Goal: Entertainment & Leisure: Browse casually

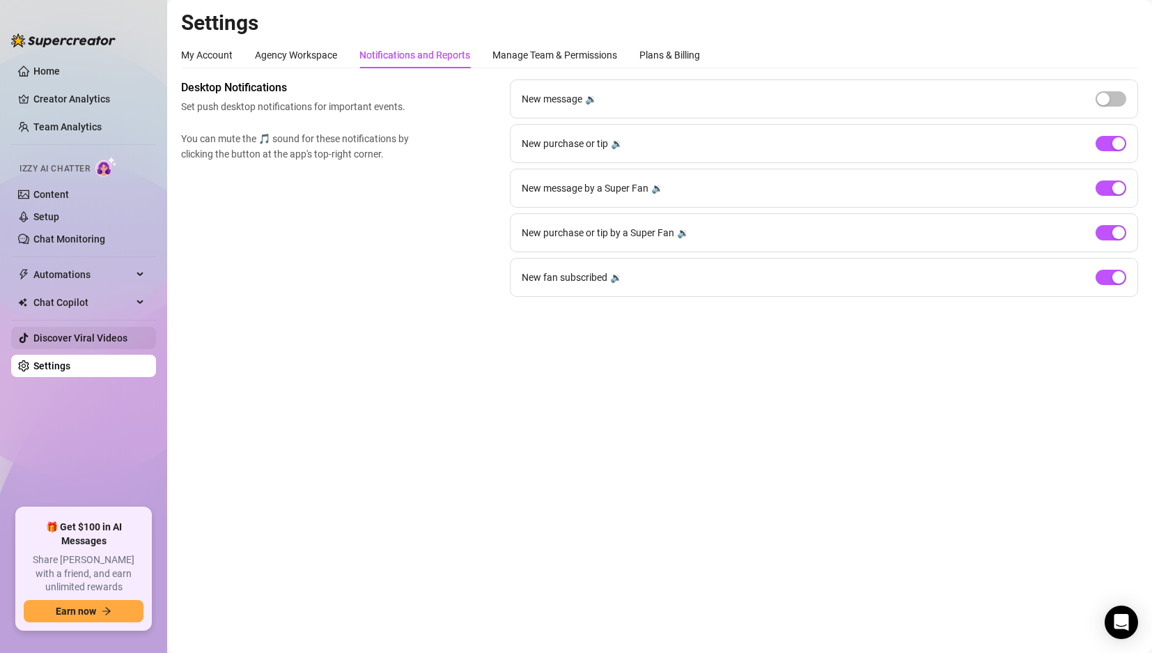
click at [107, 332] on link "Discover Viral Videos" at bounding box center [80, 337] width 94 height 11
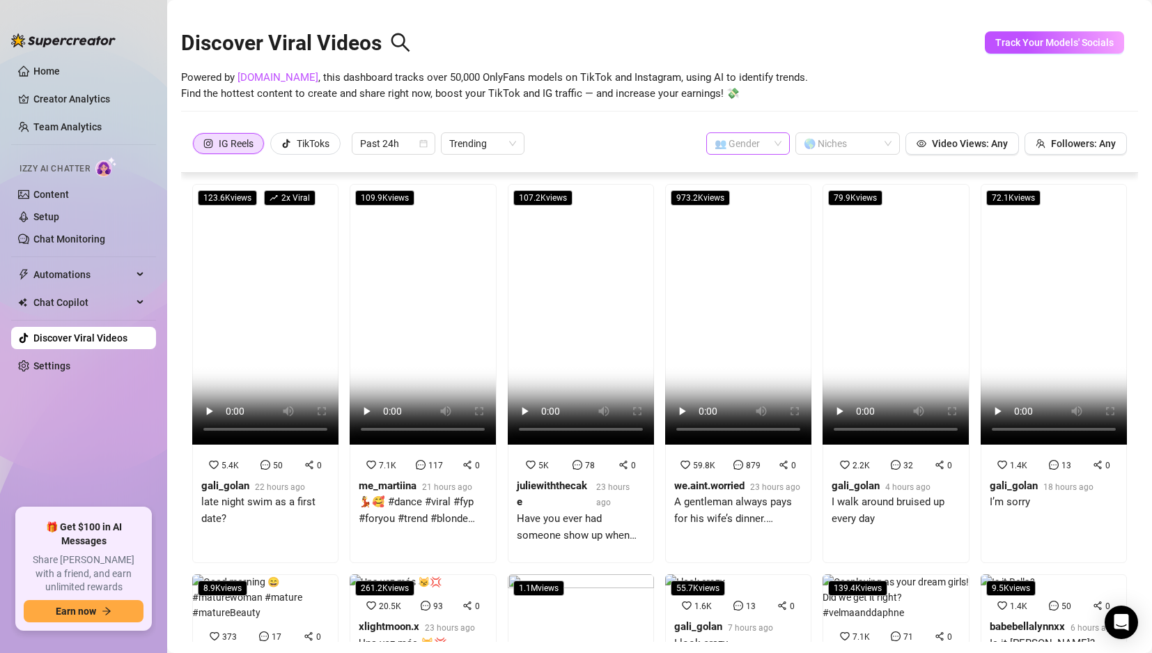
click at [736, 143] on input "search" at bounding box center [742, 143] width 54 height 21
click at [747, 164] on div "👩 Female" at bounding box center [738, 171] width 61 height 15
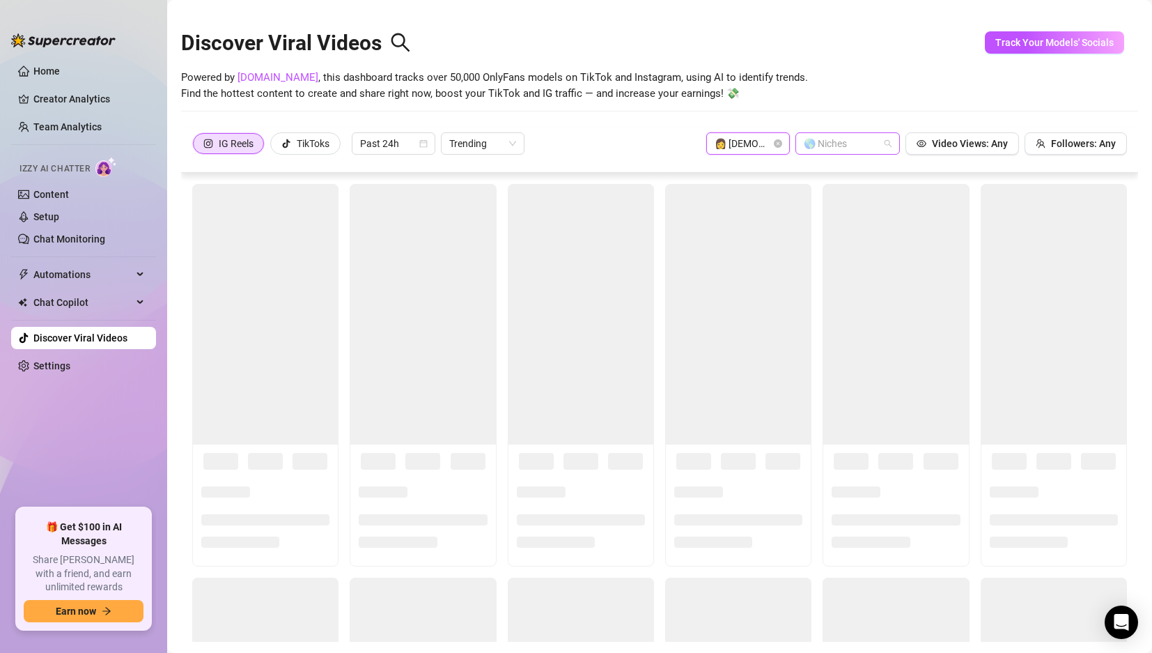
click at [802, 139] on div at bounding box center [840, 144] width 84 height 20
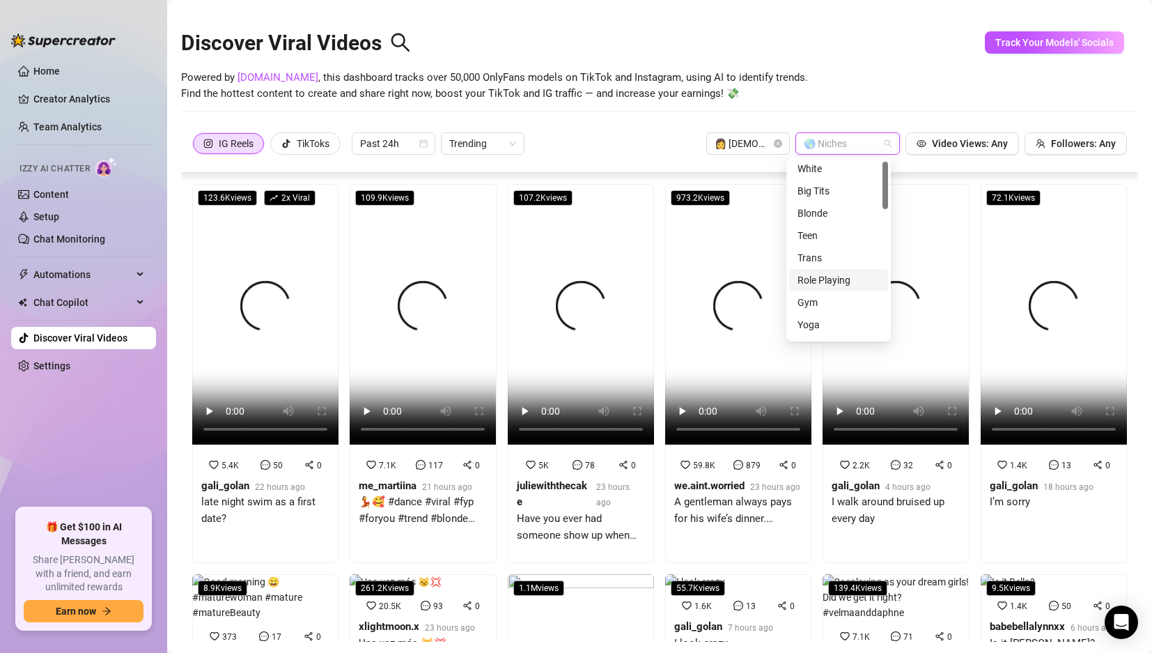
scroll to position [6, 0]
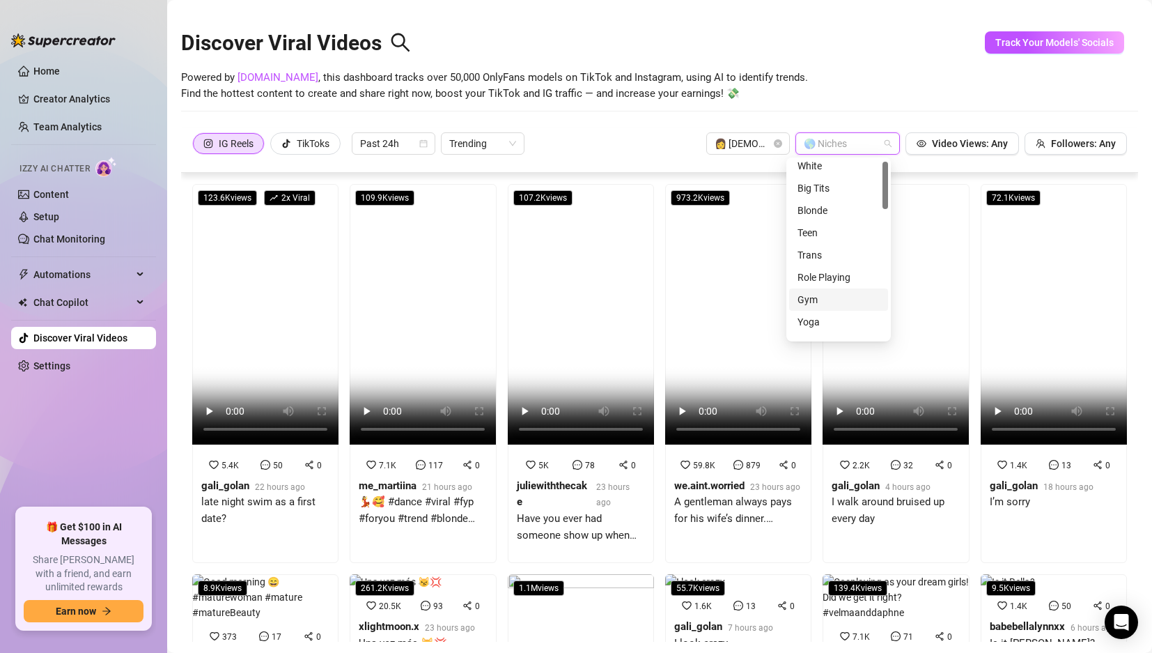
click at [804, 300] on div "Gym" at bounding box center [839, 299] width 82 height 15
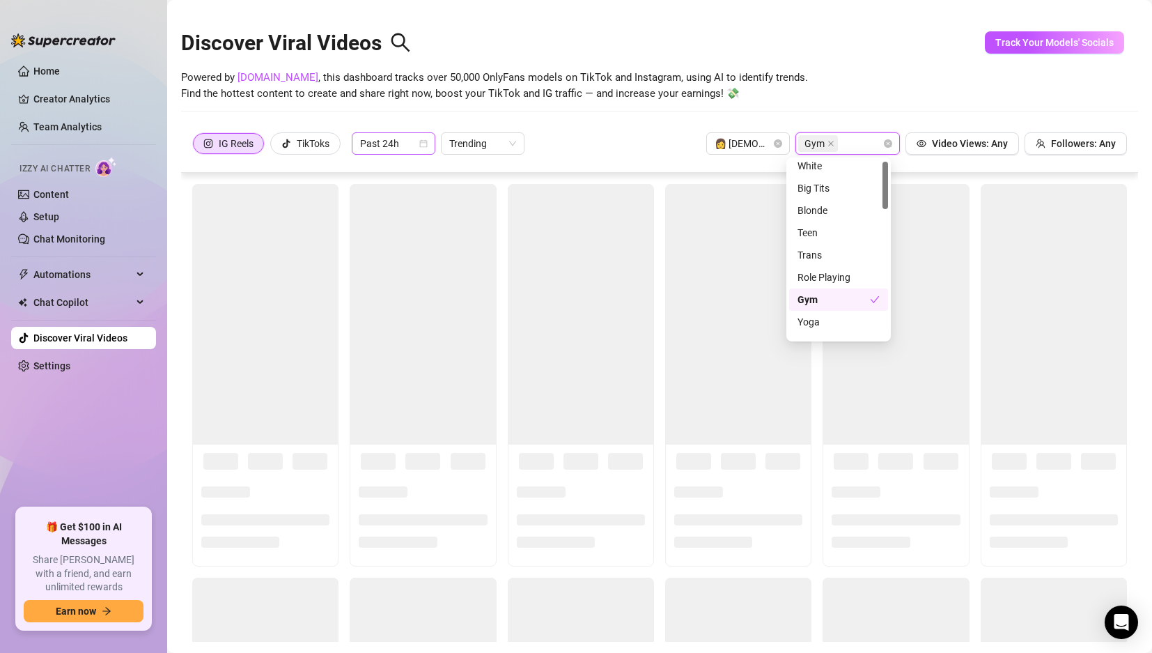
click at [424, 143] on icon "calendar" at bounding box center [423, 143] width 8 height 8
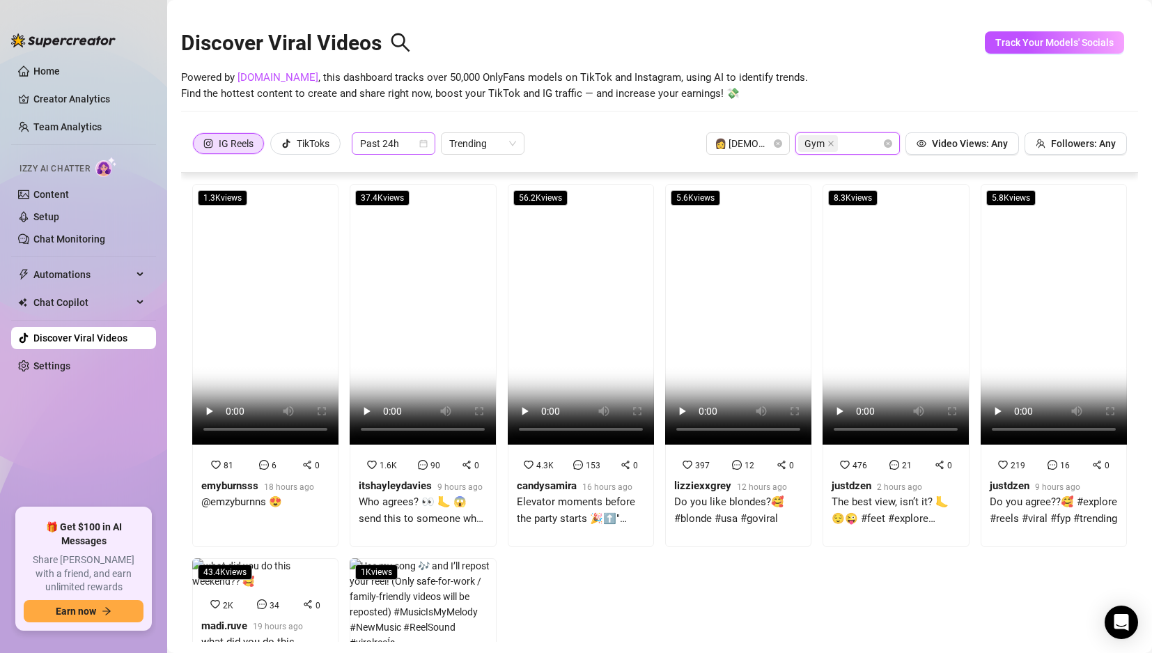
click at [409, 145] on span "Past 24h" at bounding box center [393, 143] width 67 height 21
click at [410, 186] on div "Past Week" at bounding box center [395, 193] width 61 height 15
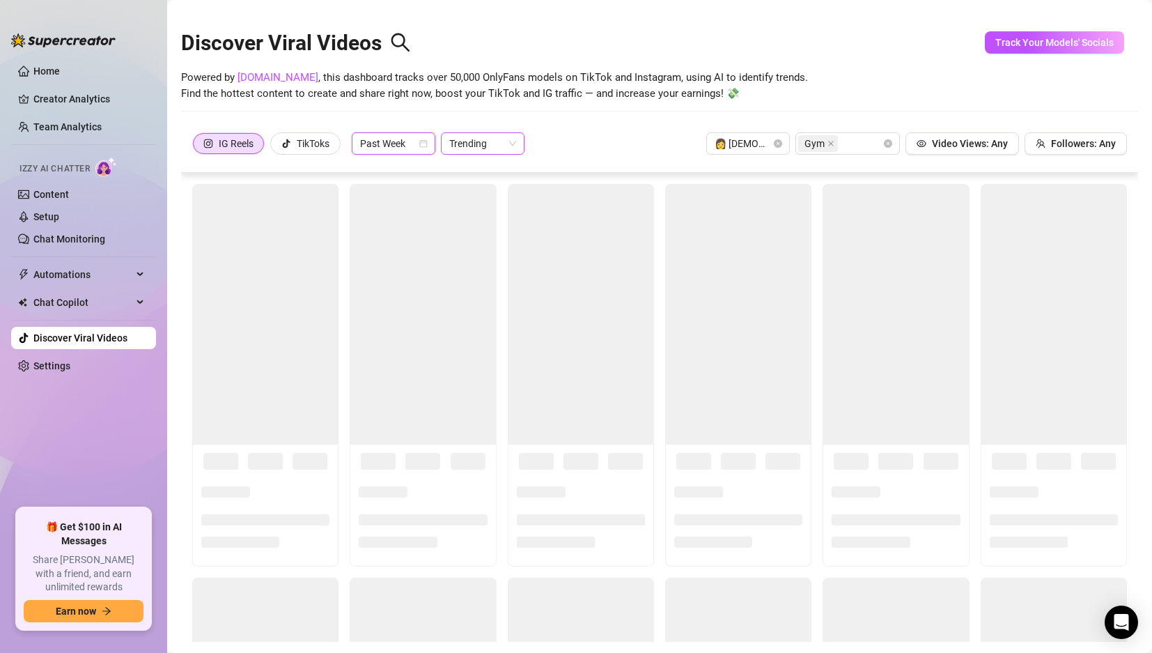
click at [506, 150] on span "Trending" at bounding box center [482, 143] width 67 height 21
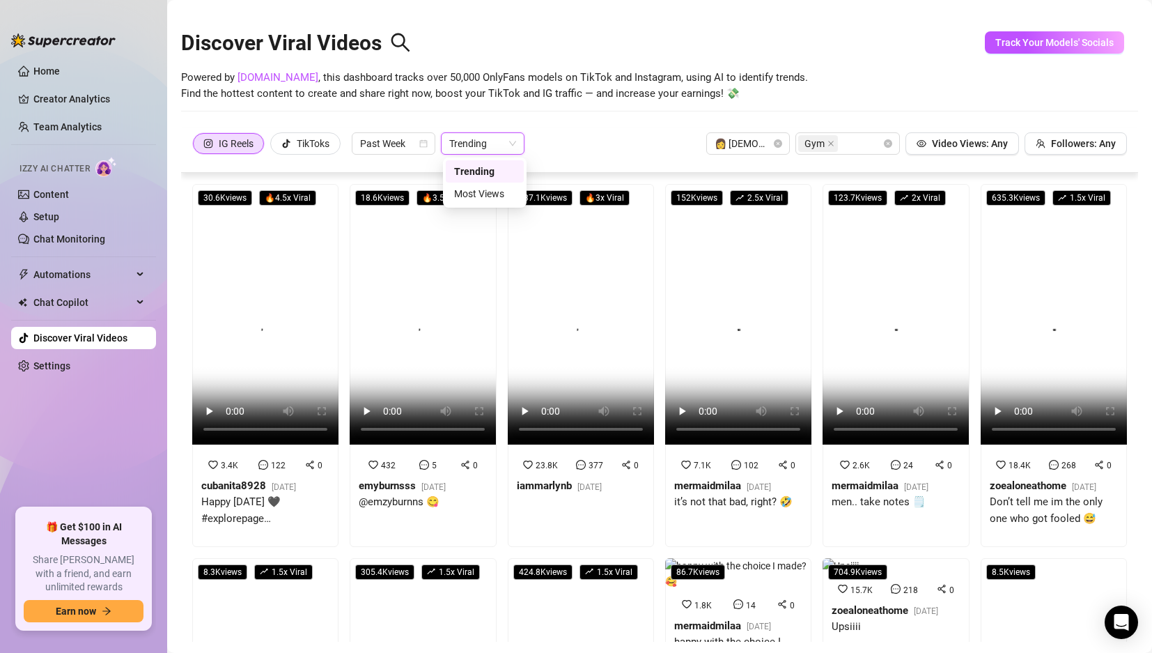
click at [603, 121] on div "Discover Viral Videos Powered by SpyFans.co , this dashboard tracks over 50,000…" at bounding box center [659, 69] width 957 height 118
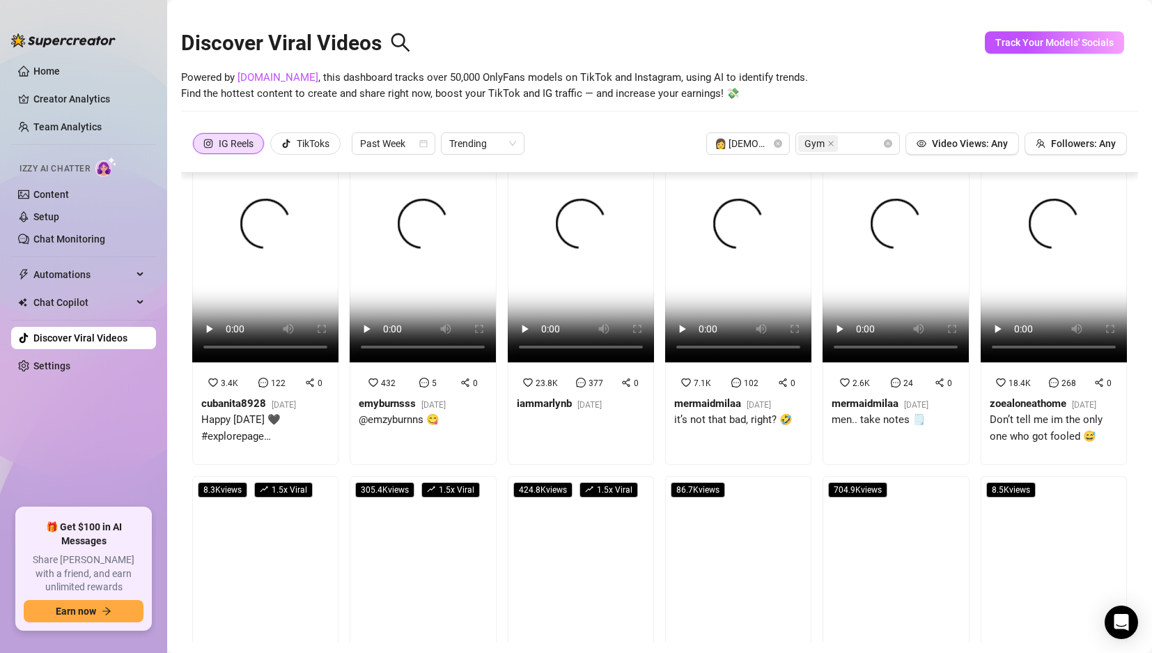
scroll to position [0, 0]
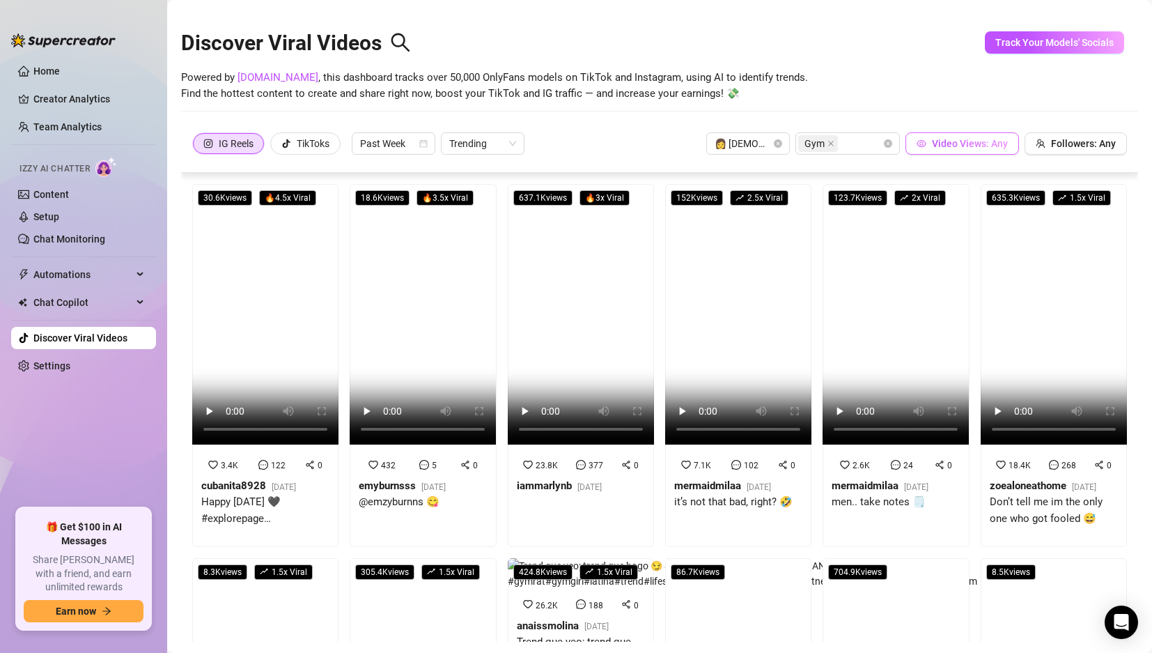
click at [978, 142] on span "Video Views: Any" at bounding box center [970, 143] width 76 height 11
click at [920, 42] on div "Discover Viral Videos" at bounding box center [659, 40] width 957 height 60
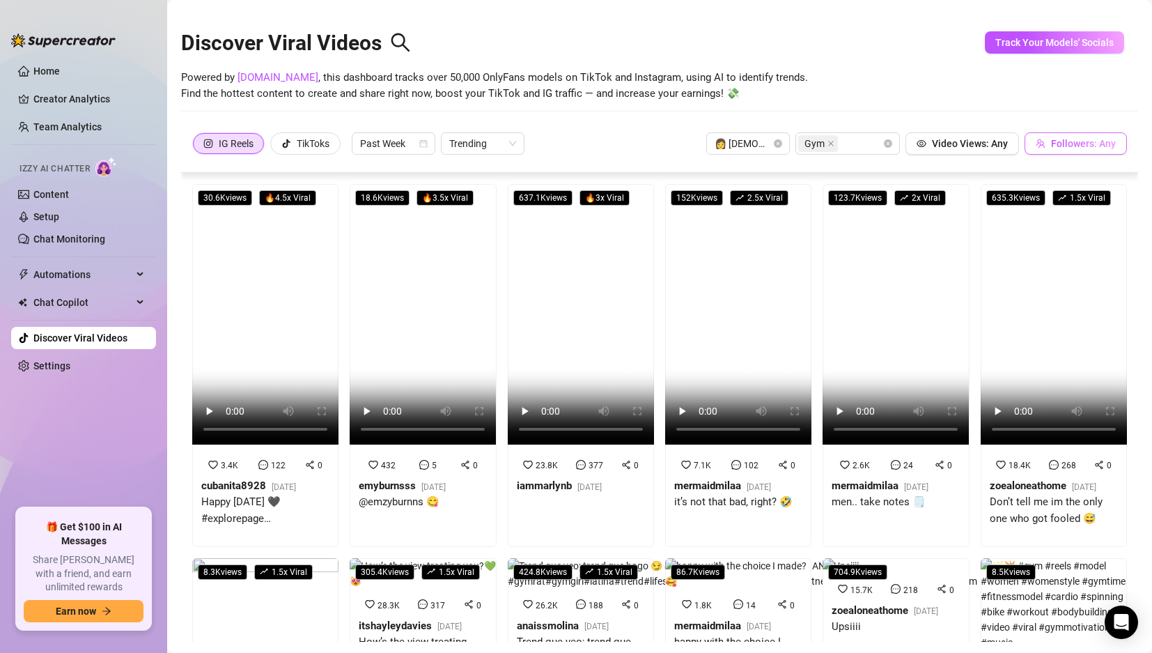
click at [1083, 143] on span "Followers: Any" at bounding box center [1083, 143] width 65 height 11
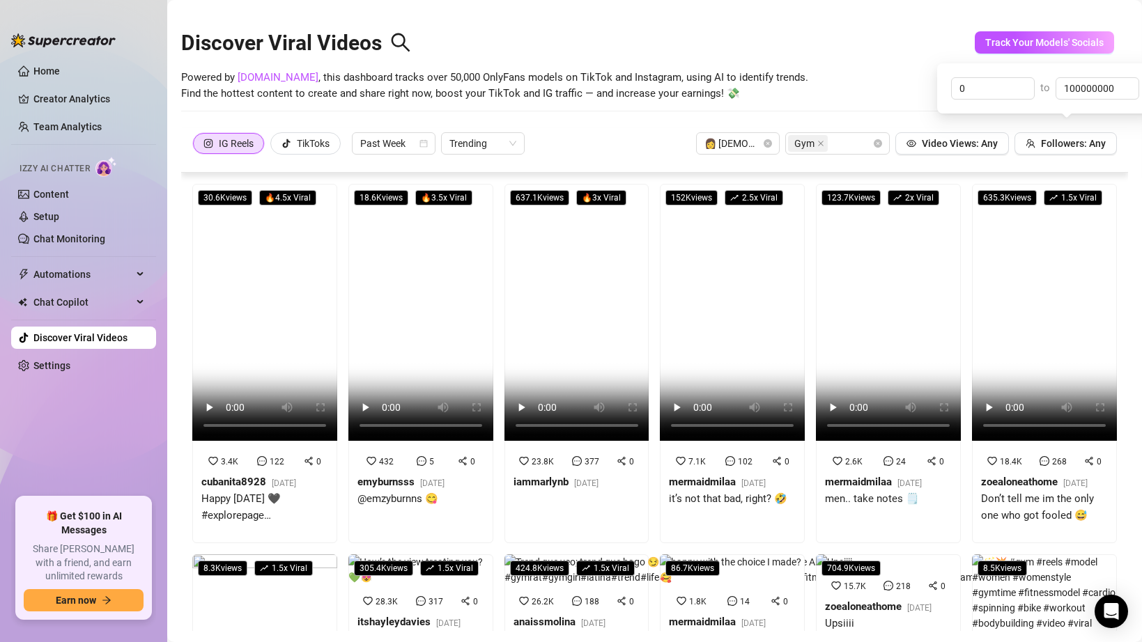
click at [883, 61] on div "Discover Viral Videos" at bounding box center [654, 40] width 947 height 60
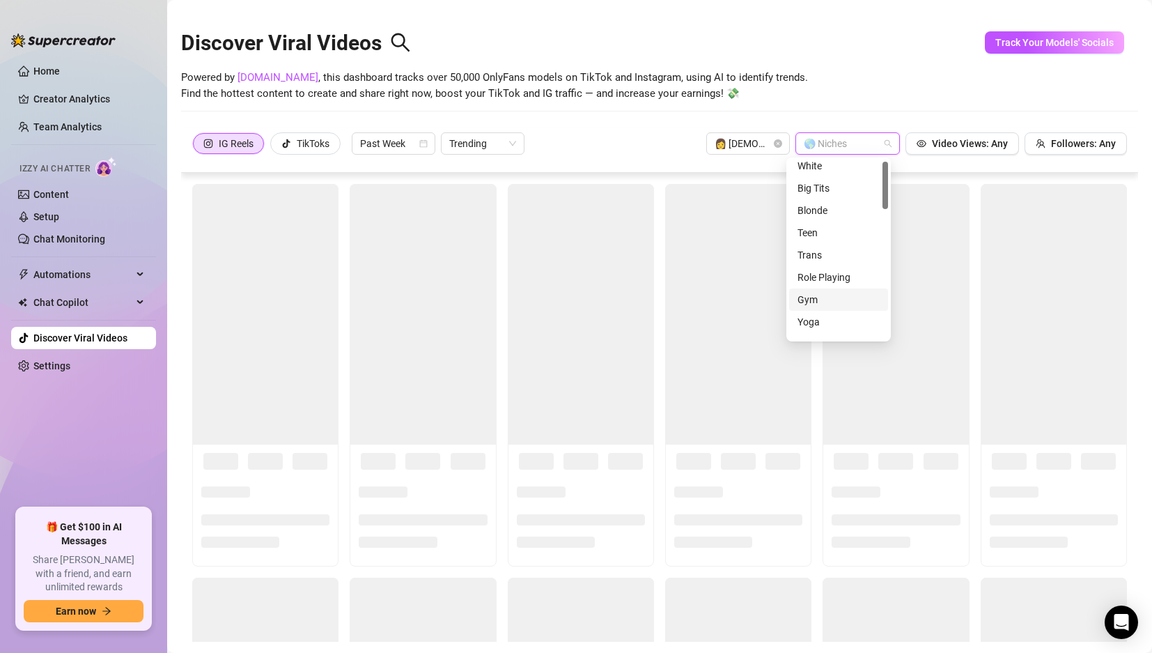
click at [857, 140] on div at bounding box center [840, 144] width 84 height 20
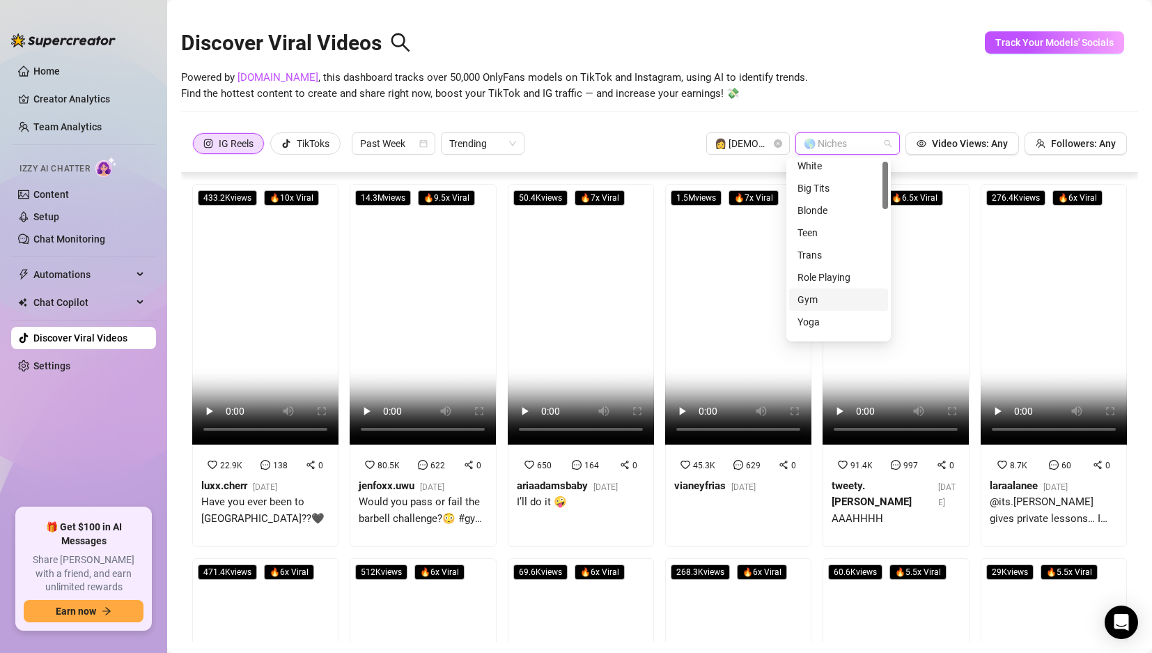
click at [809, 300] on div "Gym" at bounding box center [839, 299] width 82 height 15
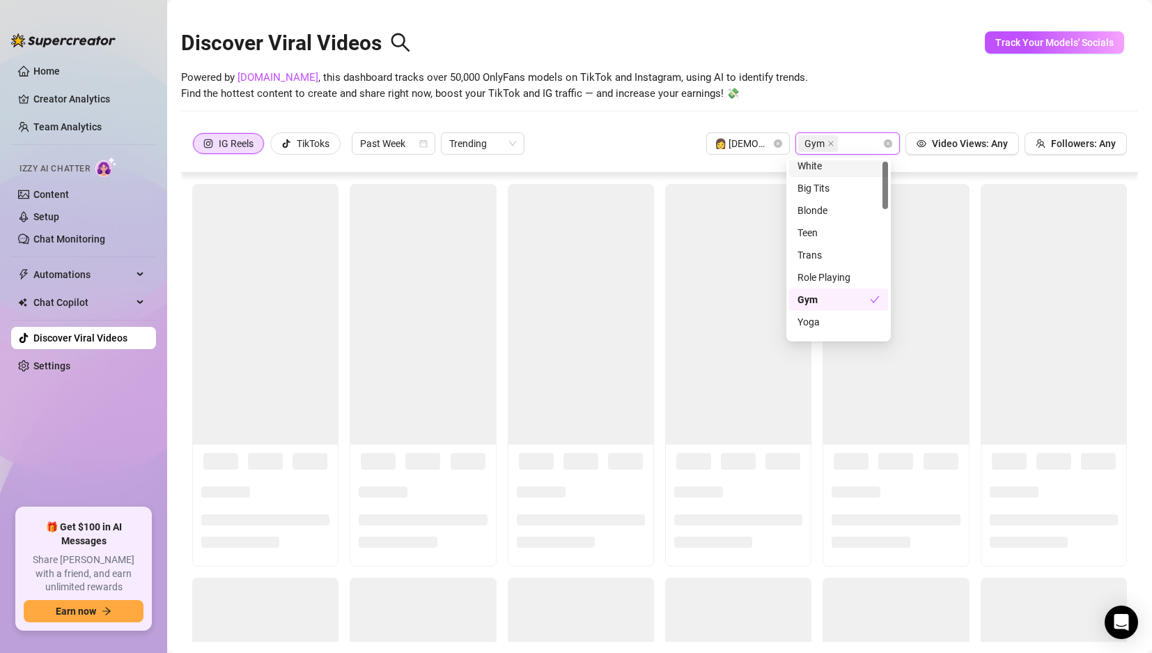
click at [839, 141] on div "Gym" at bounding box center [840, 144] width 84 height 20
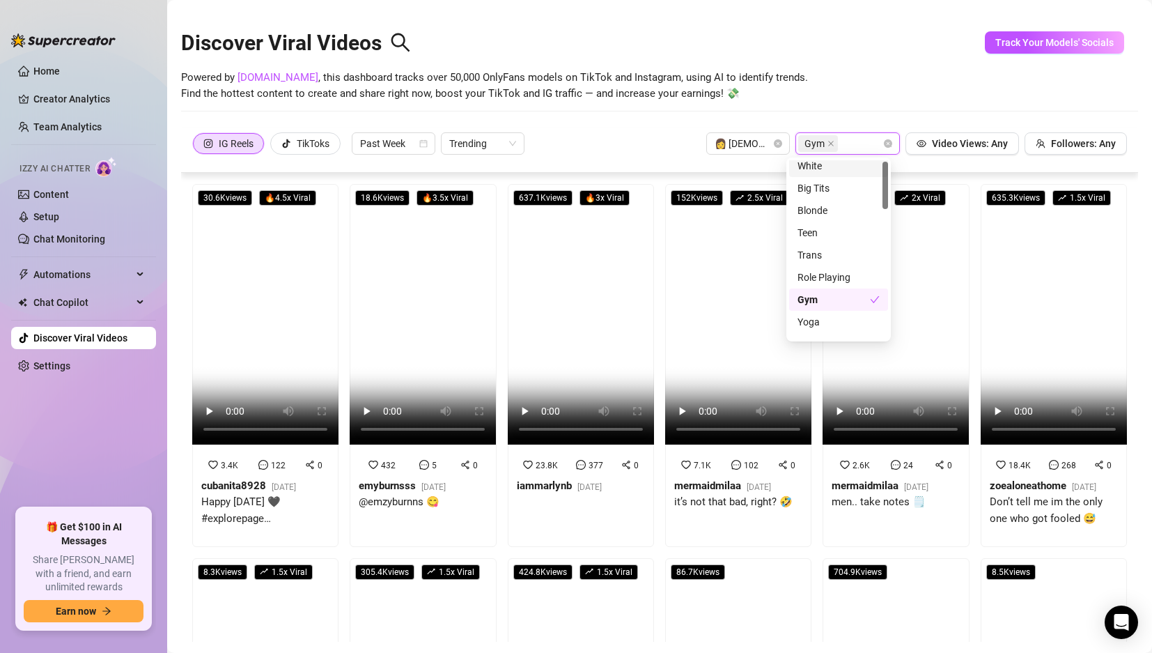
click at [848, 141] on div "Gym" at bounding box center [840, 144] width 84 height 20
click at [807, 232] on div "MILF" at bounding box center [839, 238] width 82 height 15
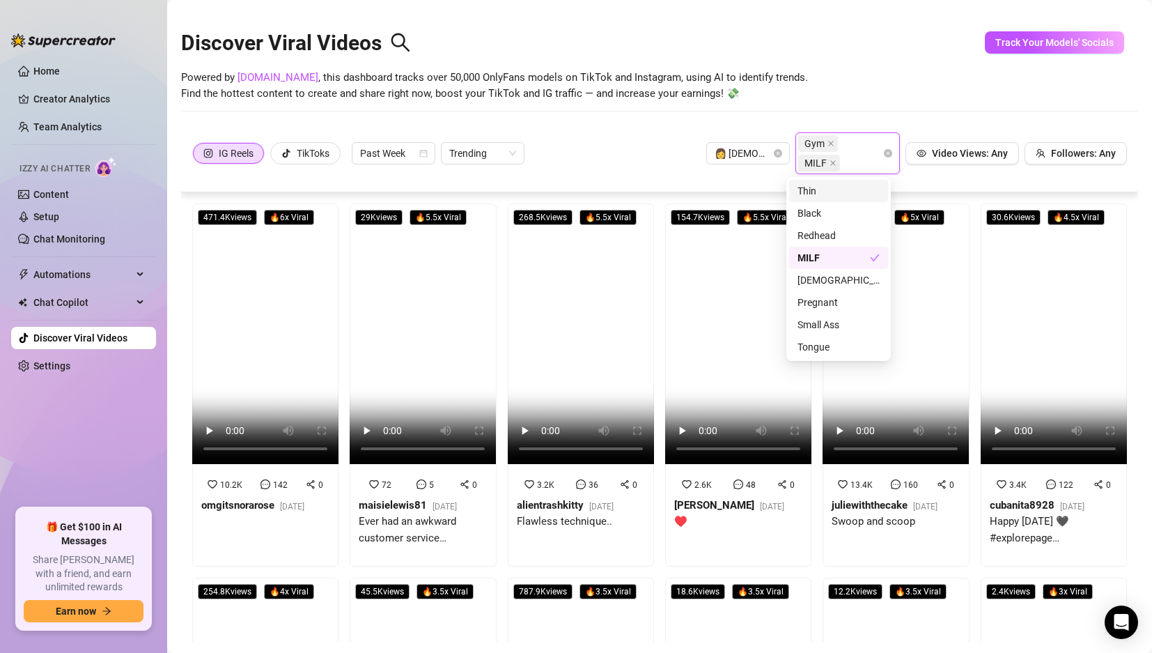
click at [595, 145] on div "IG Reels TikToks Past Week Trending 👩 Female Gym MILF Video Views: Any Follower…" at bounding box center [659, 153] width 935 height 42
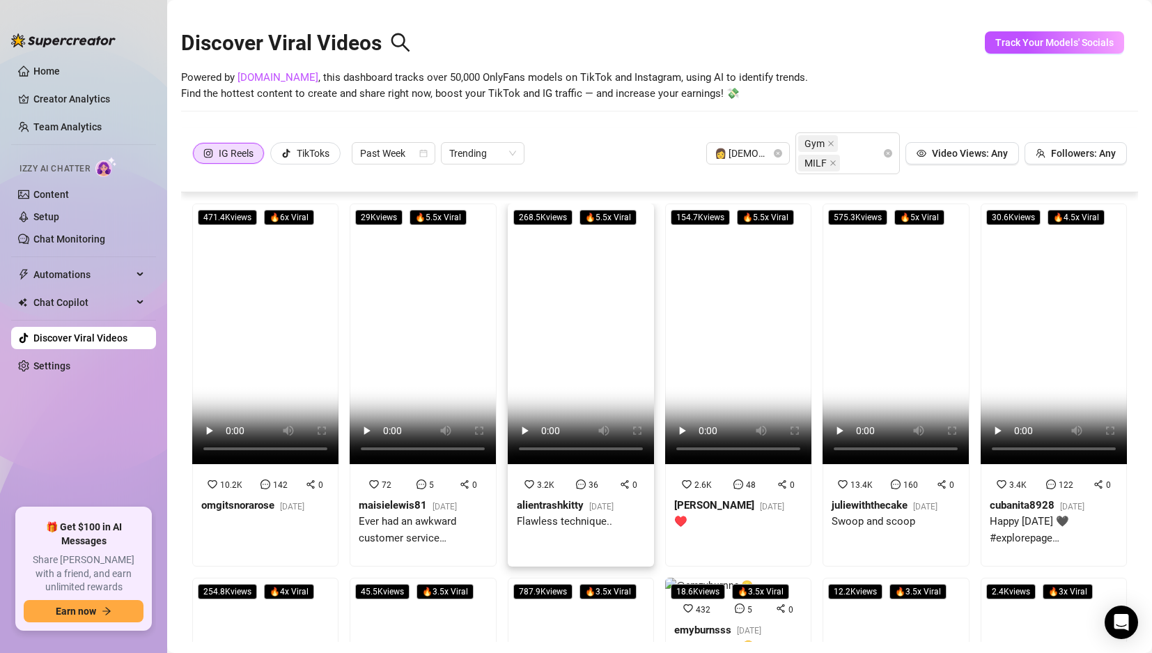
click at [568, 317] on video at bounding box center [581, 333] width 146 height 261
click at [246, 279] on video at bounding box center [265, 333] width 146 height 261
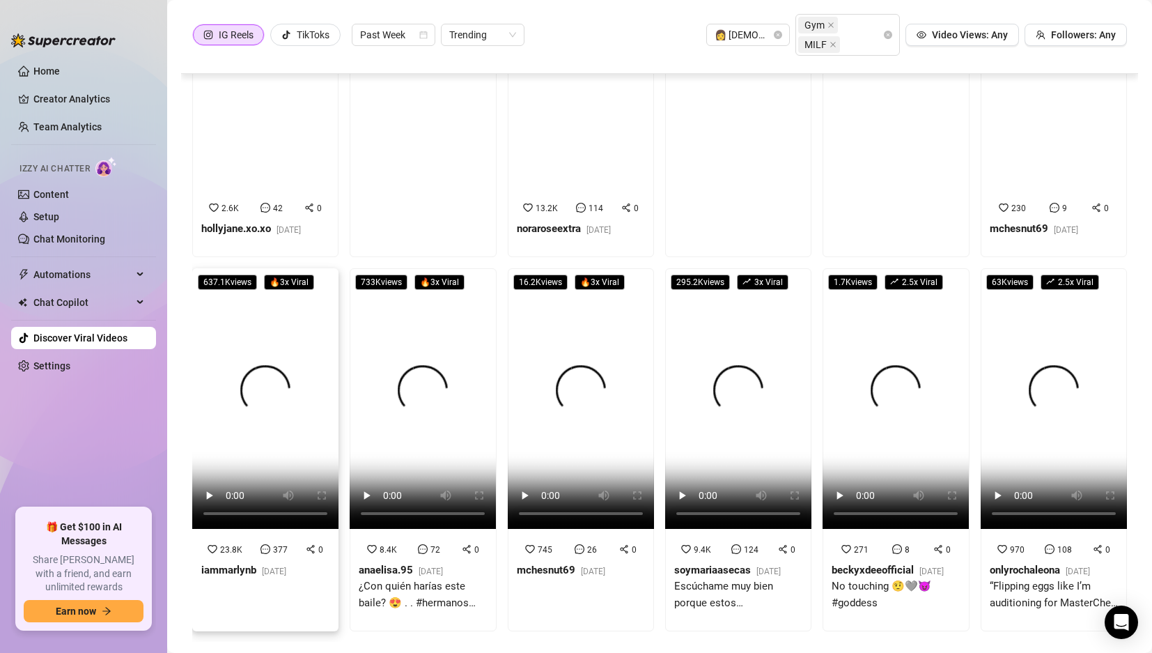
scroll to position [503, 0]
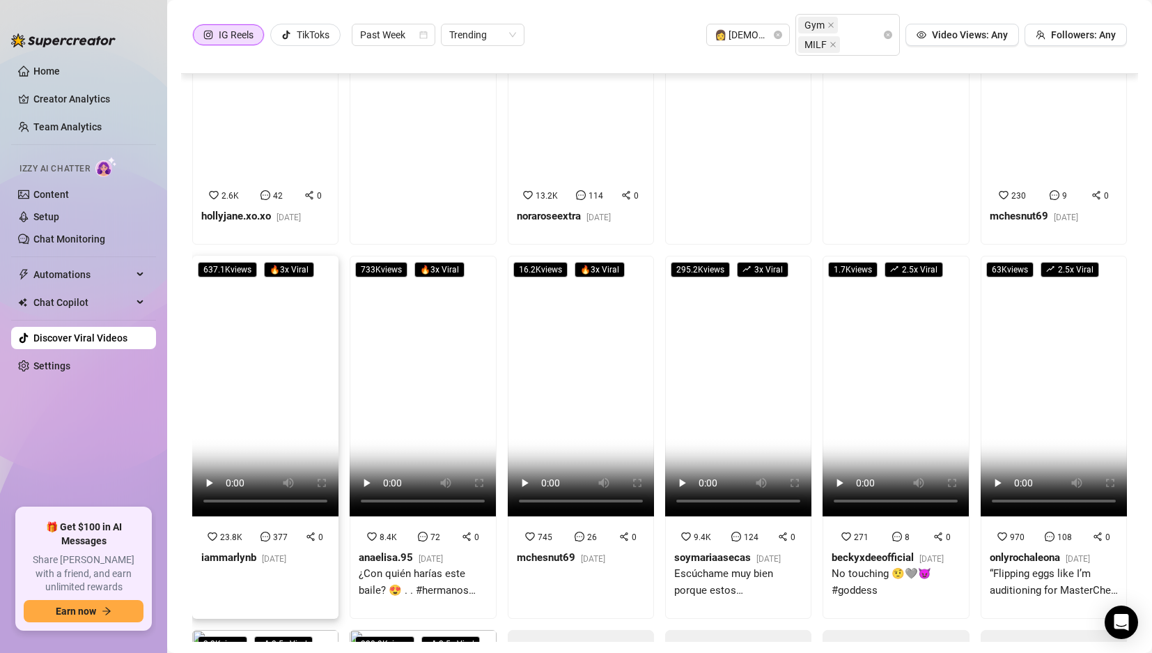
click at [305, 371] on video at bounding box center [265, 386] width 146 height 261
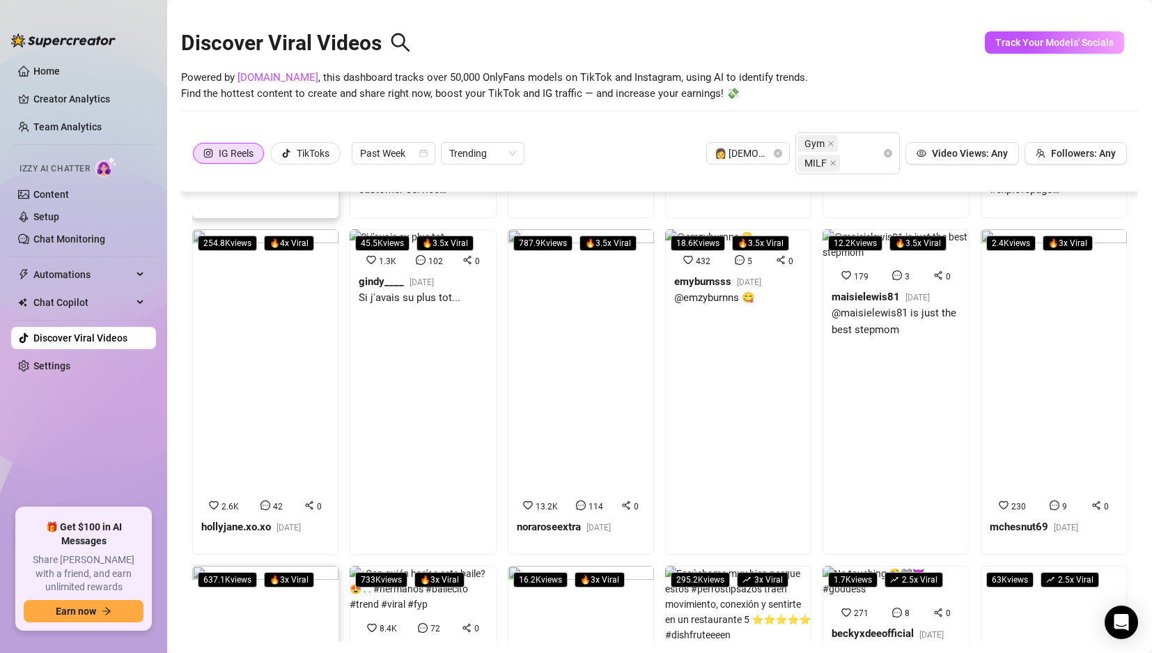
scroll to position [0, 0]
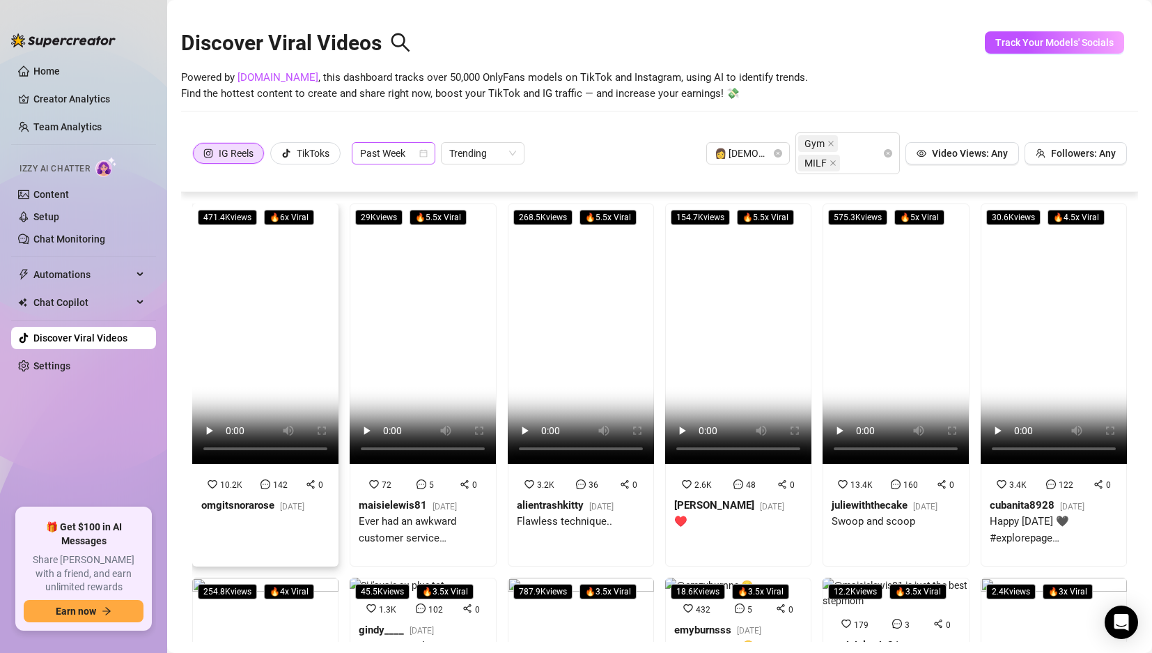
click at [403, 156] on span "Past Week" at bounding box center [393, 153] width 67 height 21
click at [401, 177] on div "Past 24h" at bounding box center [395, 180] width 61 height 15
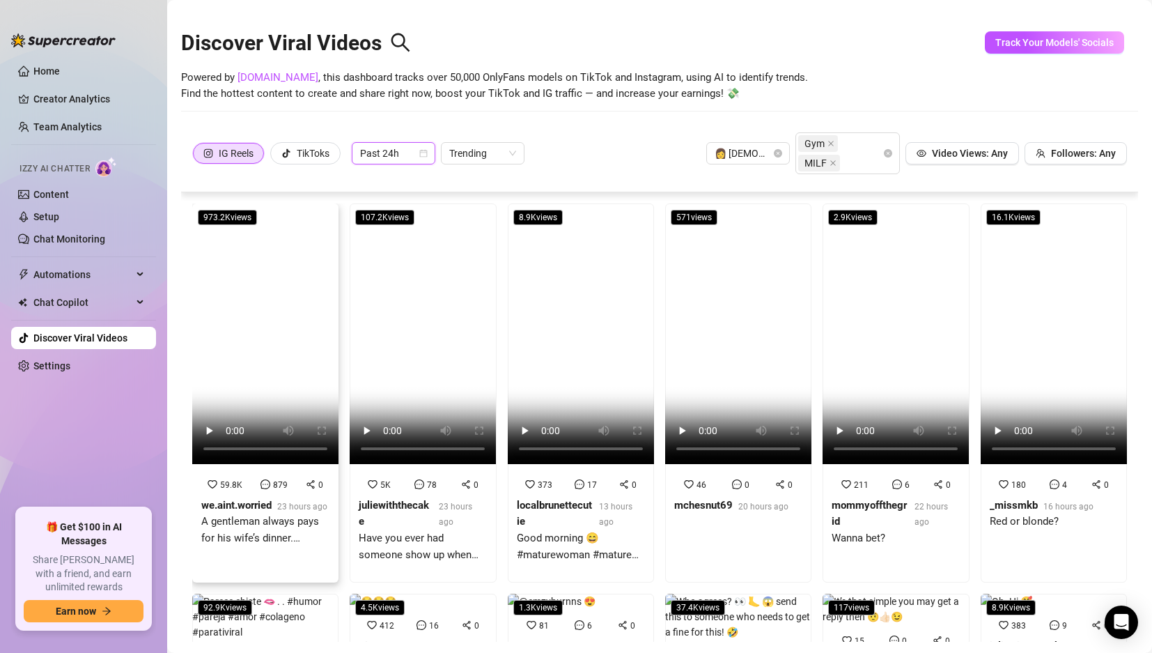
click at [309, 238] on video at bounding box center [265, 333] width 146 height 261
click at [503, 157] on span "Trending" at bounding box center [482, 153] width 67 height 21
click at [490, 202] on div "Most Views" at bounding box center [484, 203] width 61 height 15
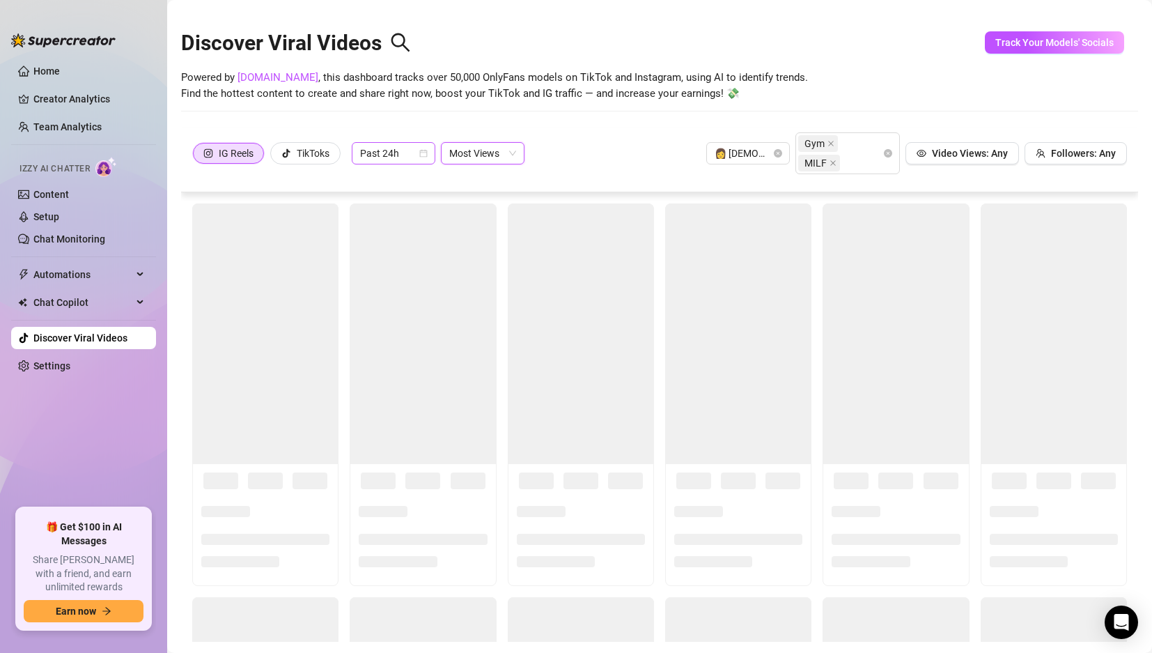
click at [402, 147] on span "Past 24h" at bounding box center [393, 153] width 67 height 21
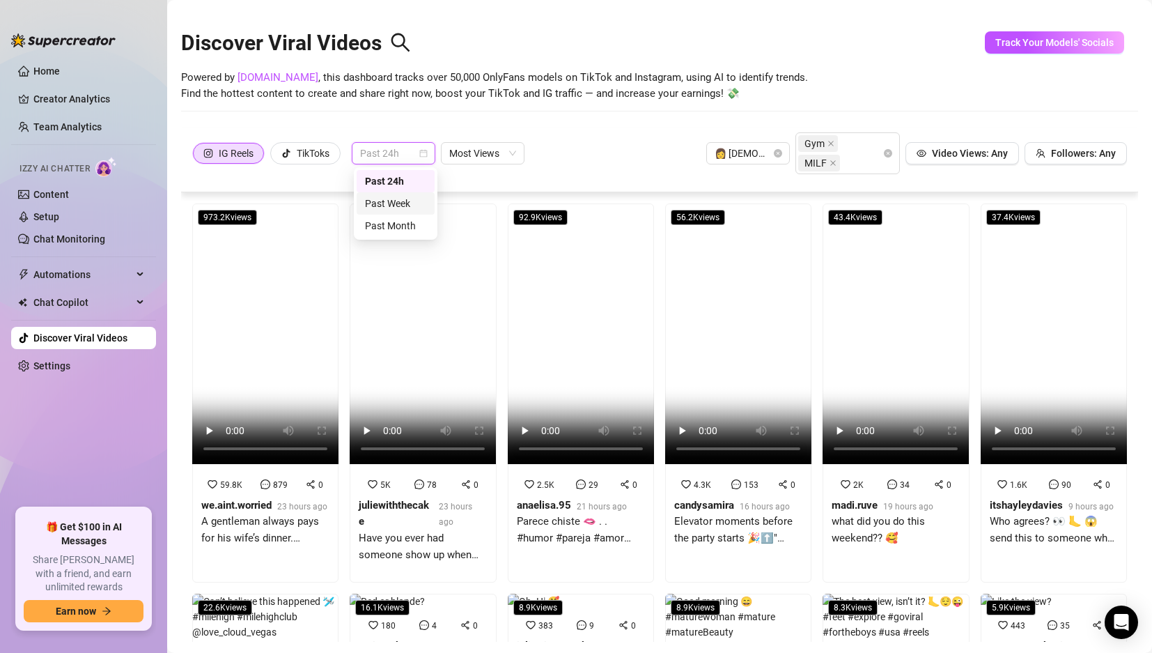
click at [409, 203] on div "Past Week" at bounding box center [395, 203] width 61 height 15
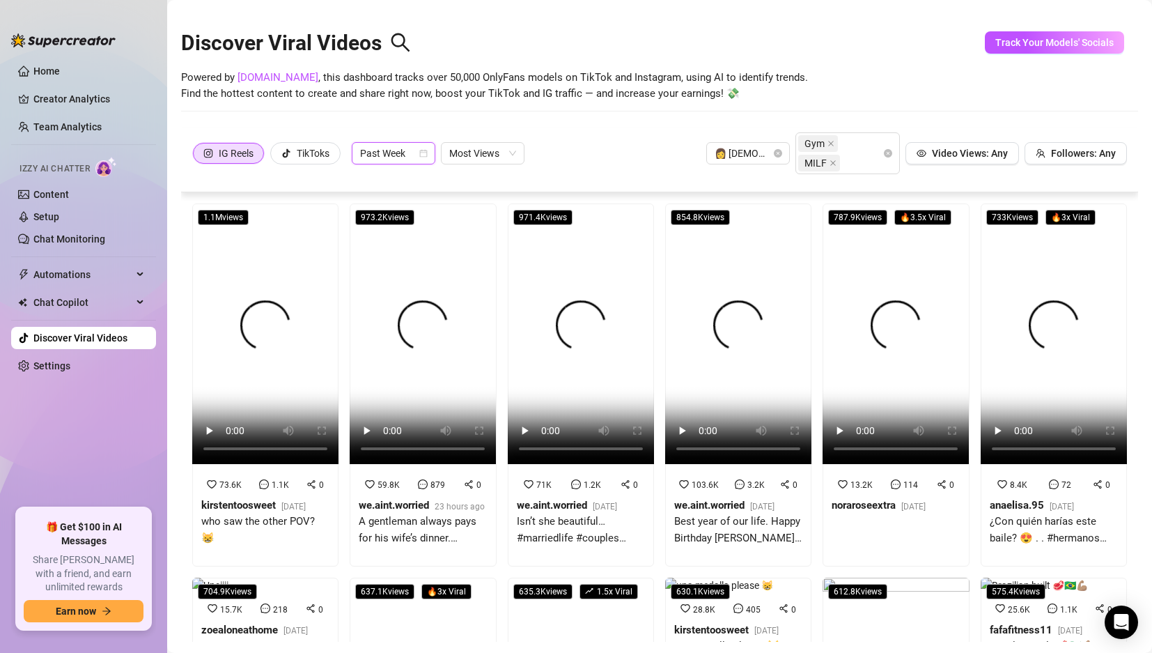
scroll to position [31, 0]
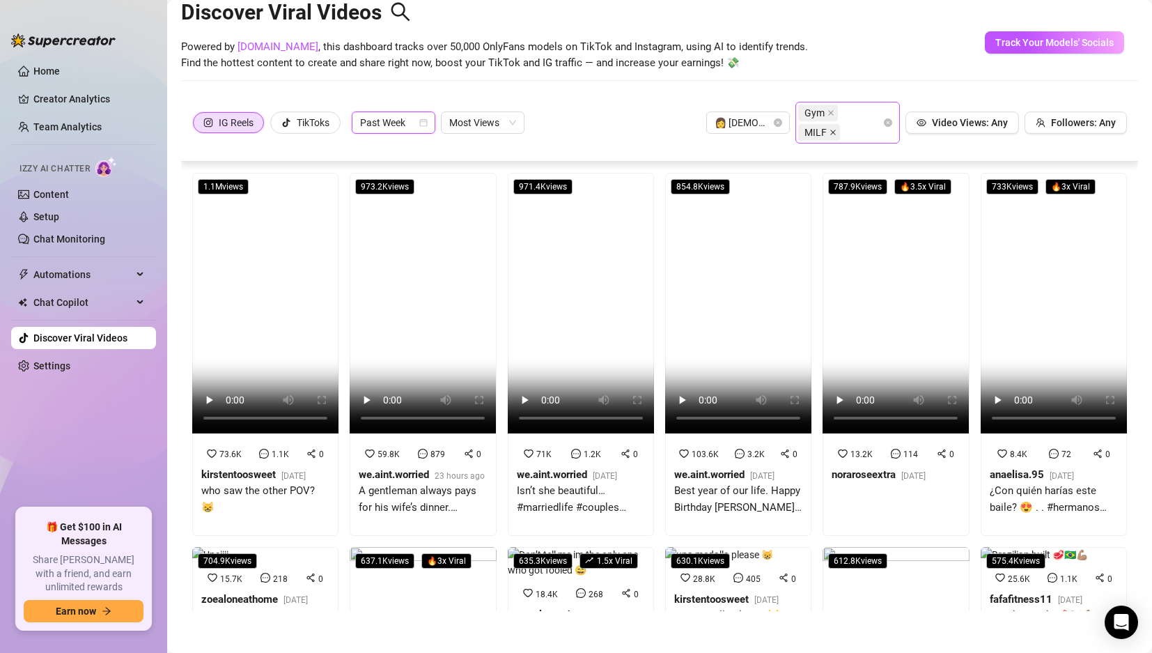
click at [830, 132] on icon "close" at bounding box center [833, 133] width 6 height 6
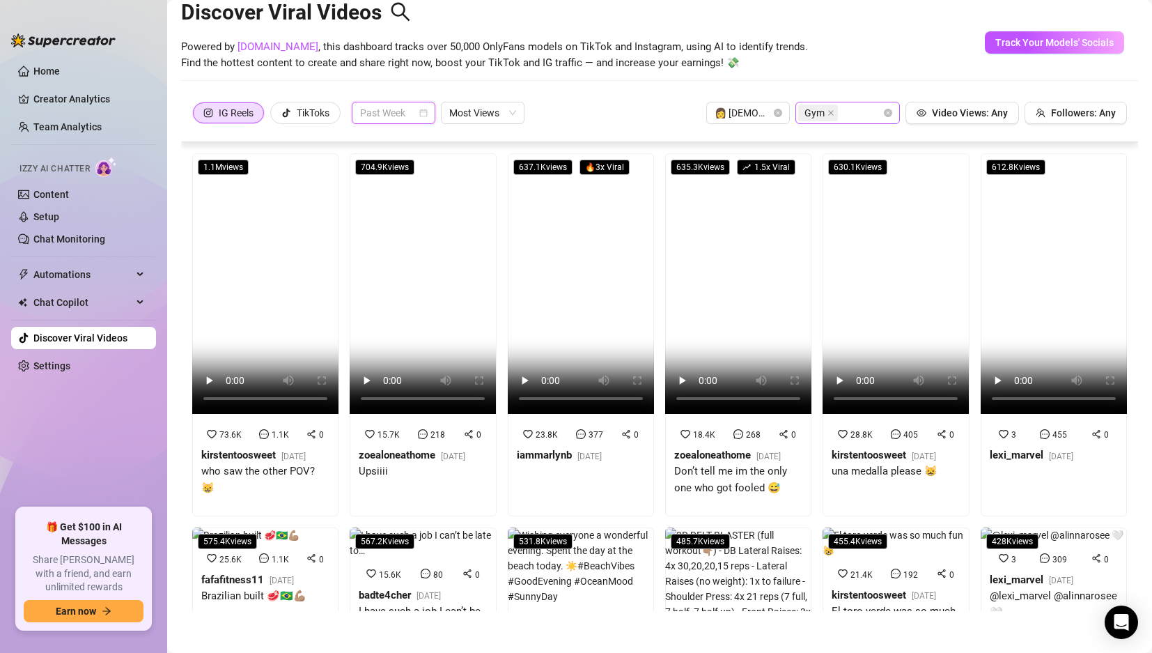
click at [398, 113] on span "Past Week" at bounding box center [393, 112] width 67 height 21
click at [579, 95] on div "Discover Viral Videos Powered by SpyFans.co , this dashboard tracks over 50,000…" at bounding box center [659, 38] width 957 height 118
click at [490, 113] on span "Most Views" at bounding box center [482, 112] width 67 height 21
click at [486, 134] on div "Trending" at bounding box center [484, 140] width 61 height 15
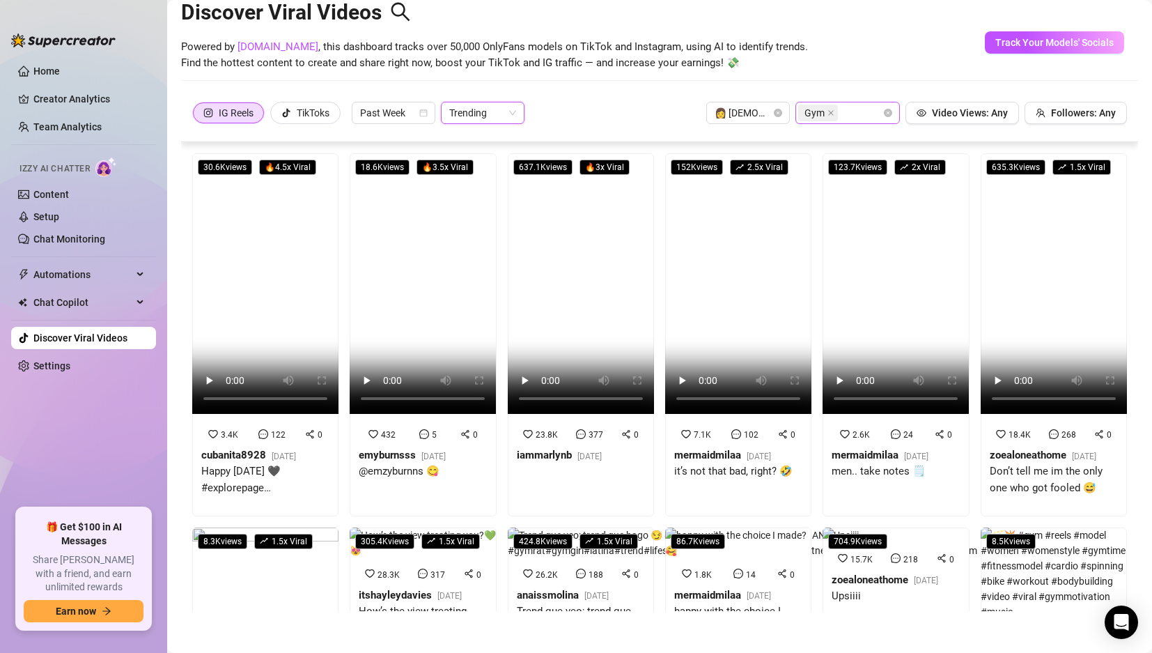
click at [385, 124] on div "IG Reels TikToks Past Week Trending Trending 👩 Female Gym Video Views: Any Foll…" at bounding box center [659, 120] width 957 height 45
click at [386, 111] on span "Past Week" at bounding box center [393, 112] width 67 height 21
click at [407, 142] on div "Past 24h" at bounding box center [395, 140] width 61 height 15
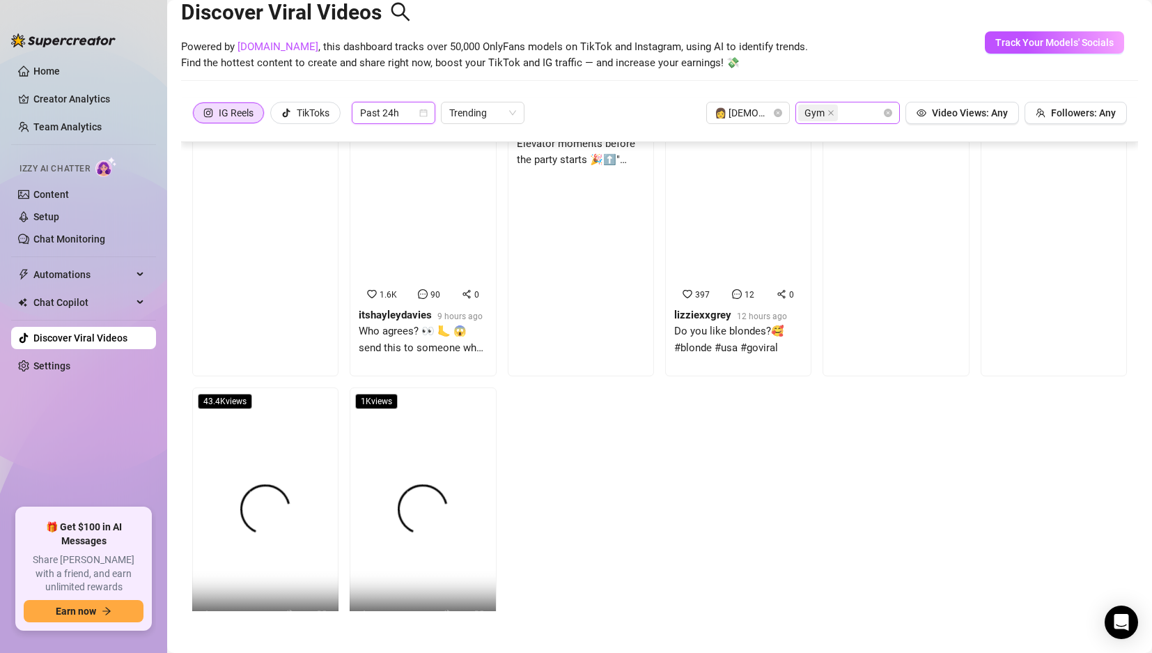
scroll to position [0, 0]
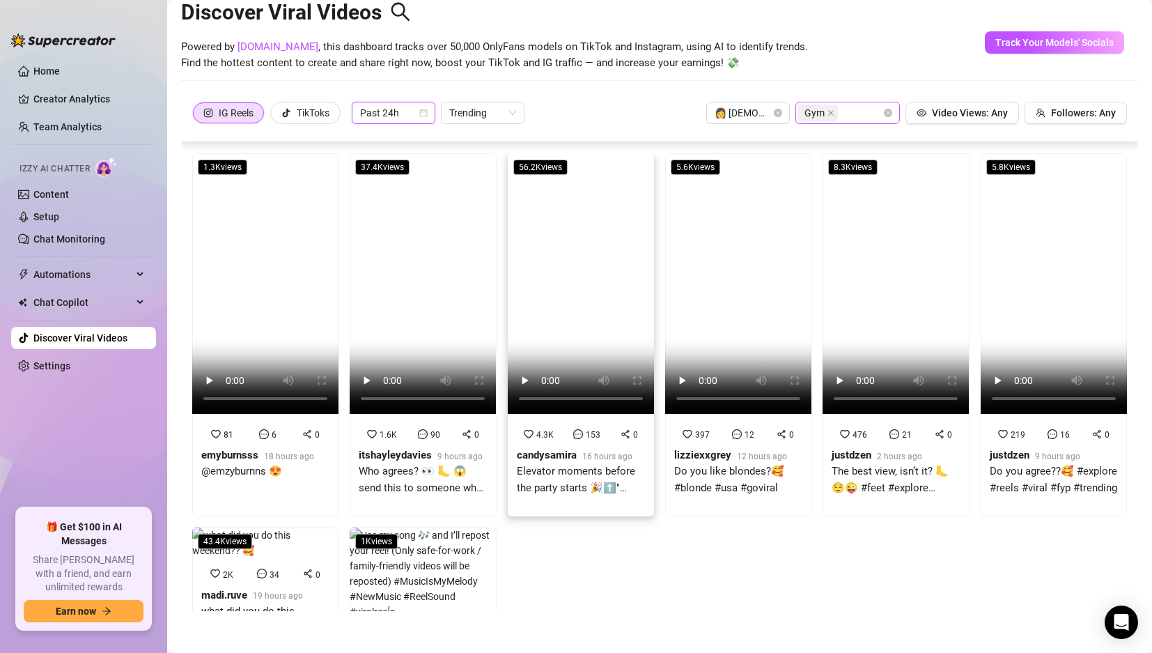
click at [569, 230] on video at bounding box center [581, 283] width 146 height 261
click at [401, 107] on span "Past 24h" at bounding box center [393, 112] width 67 height 21
drag, startPoint x: 632, startPoint y: 573, endPoint x: 616, endPoint y: 571, distance: 16.8
click at [632, 573] on div "1.3K views 81 6 0 emyburnsss 18 hours ago @emzyburnns 😍 37.4K views 1.6K 90 0 i…" at bounding box center [660, 435] width 946 height 564
click at [257, 575] on div at bounding box center [262, 573] width 10 height 15
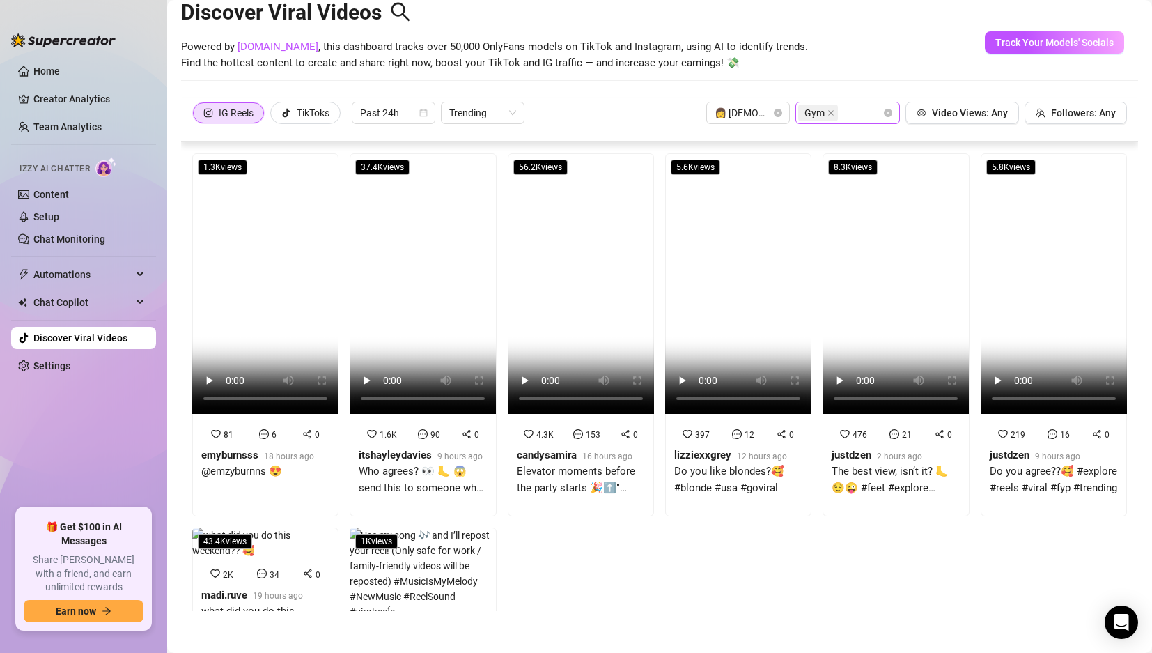
click at [839, 118] on div "Gym" at bounding box center [840, 113] width 84 height 20
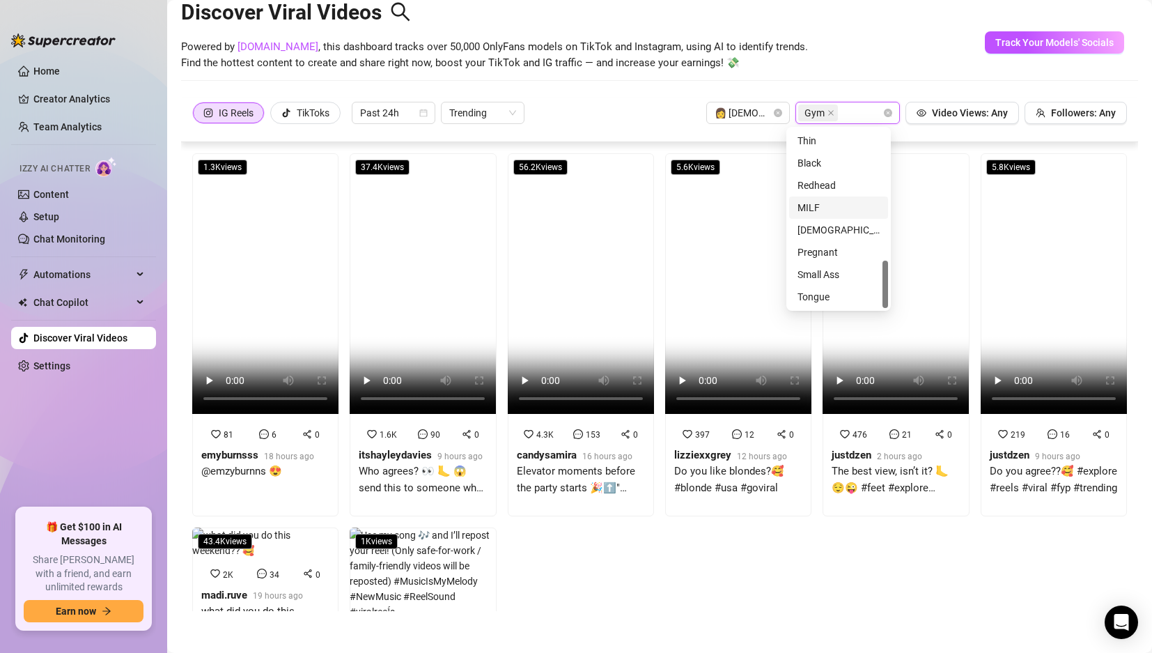
click at [821, 207] on div "MILF" at bounding box center [839, 207] width 82 height 15
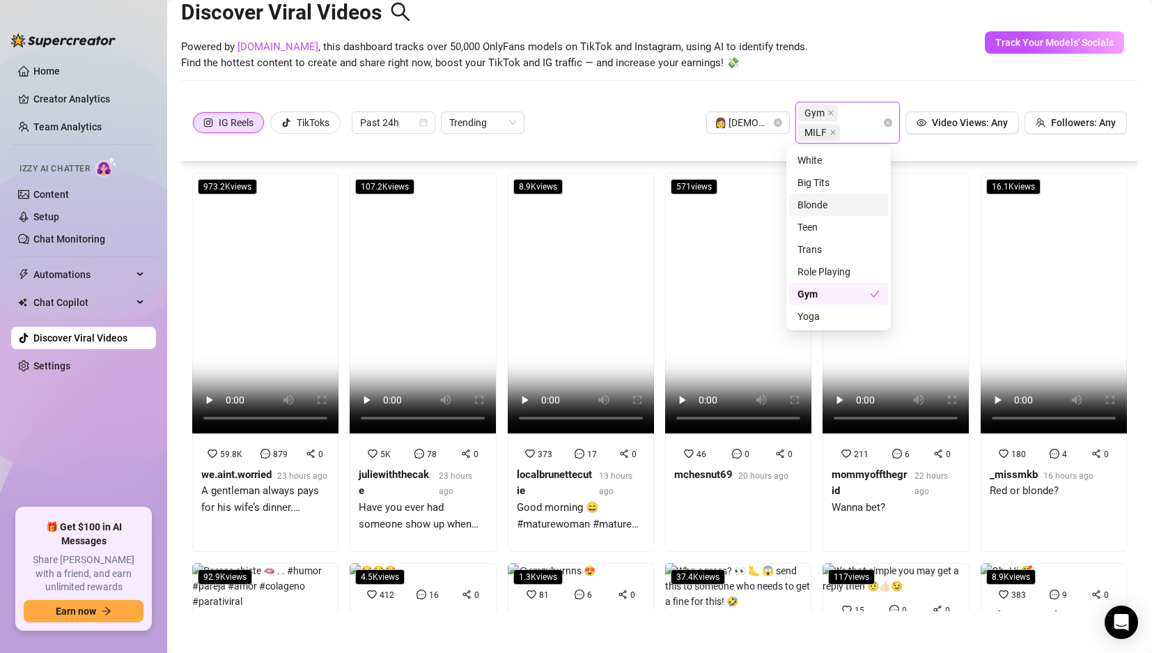
click at [825, 201] on div "Blonde" at bounding box center [839, 204] width 82 height 15
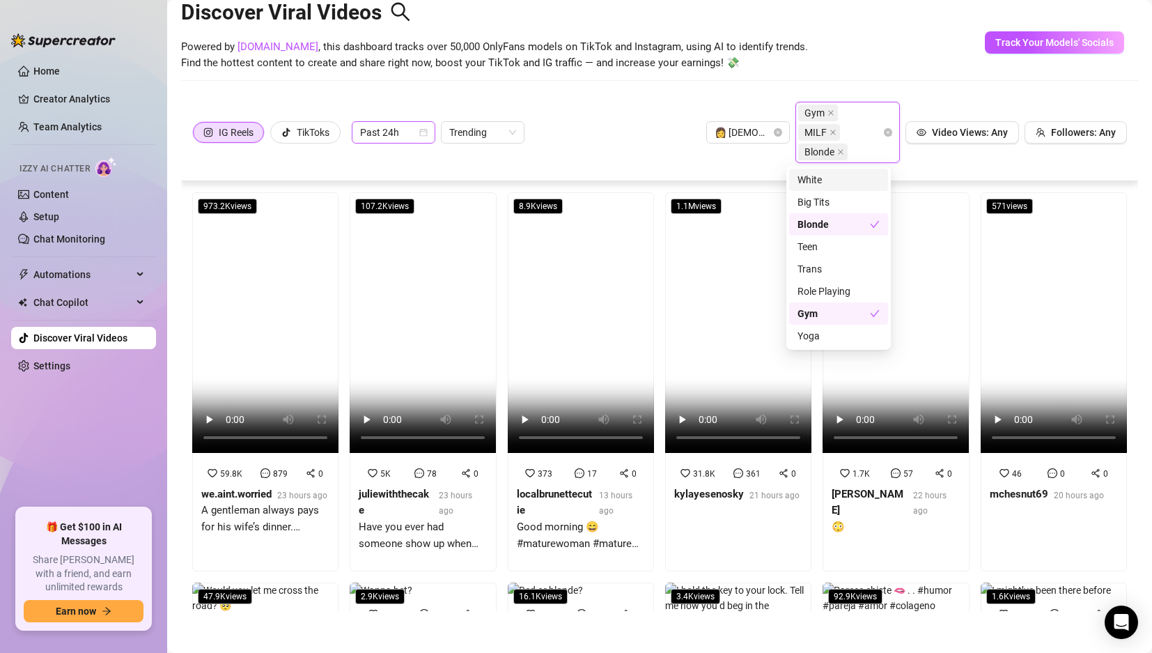
click at [371, 132] on span "Past 24h" at bounding box center [393, 132] width 67 height 21
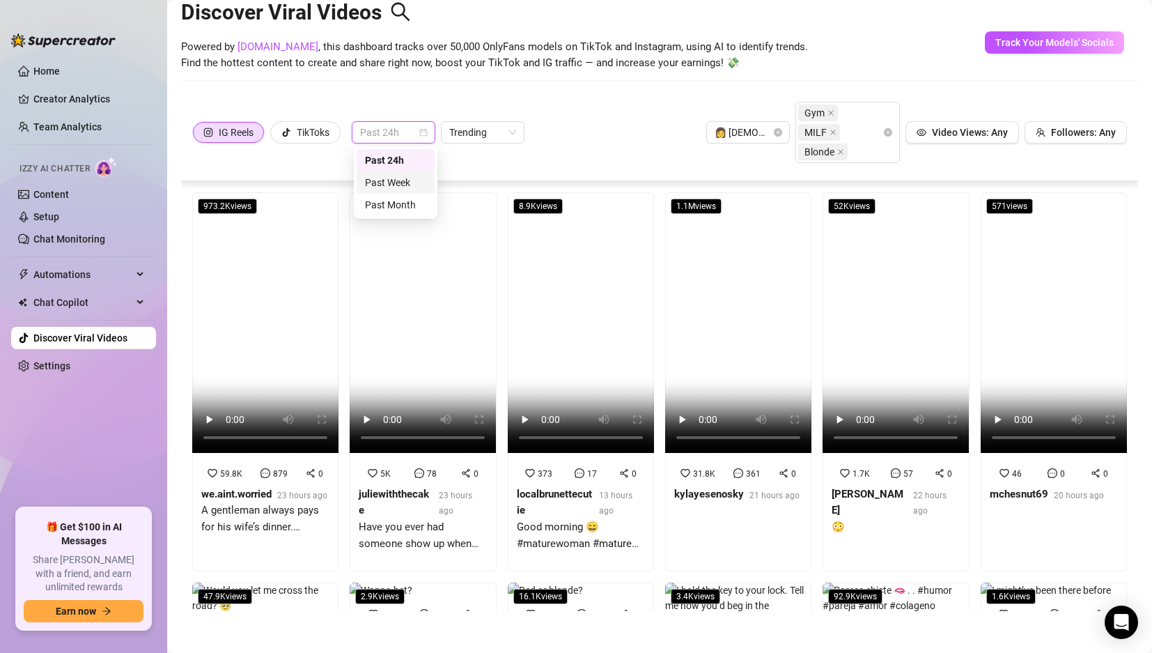
click at [391, 177] on div "Past Week" at bounding box center [395, 182] width 61 height 15
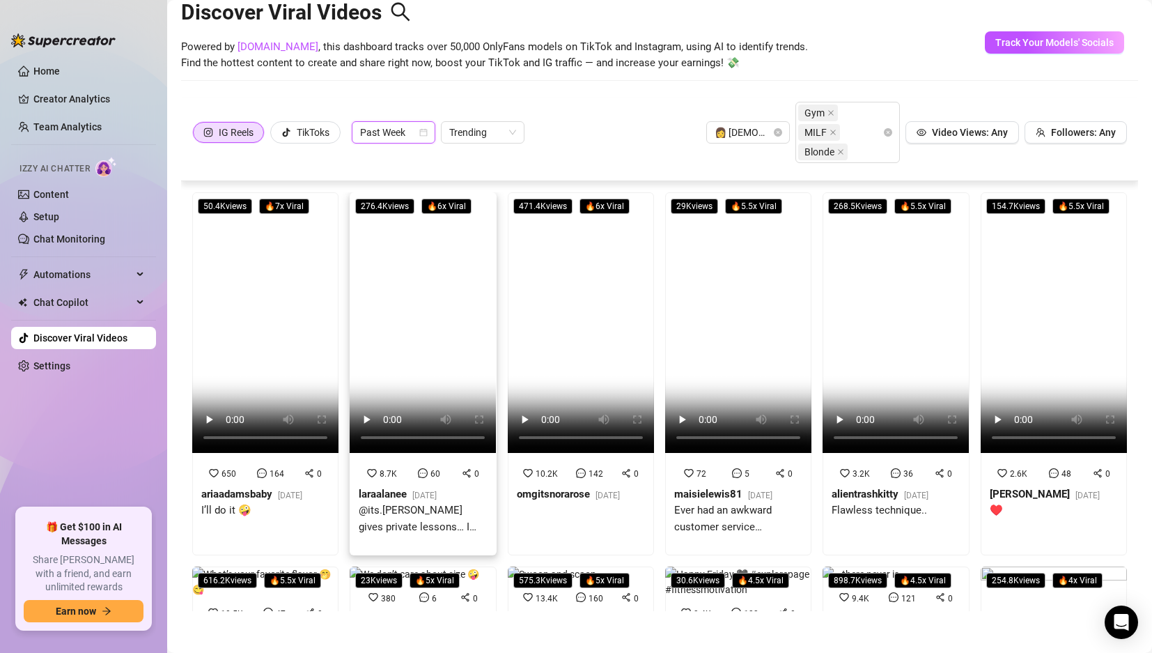
click at [428, 260] on video at bounding box center [423, 322] width 146 height 261
click at [280, 295] on video at bounding box center [265, 322] width 146 height 261
click at [782, 297] on video at bounding box center [738, 322] width 146 height 261
click at [837, 148] on icon "close" at bounding box center [840, 151] width 7 height 7
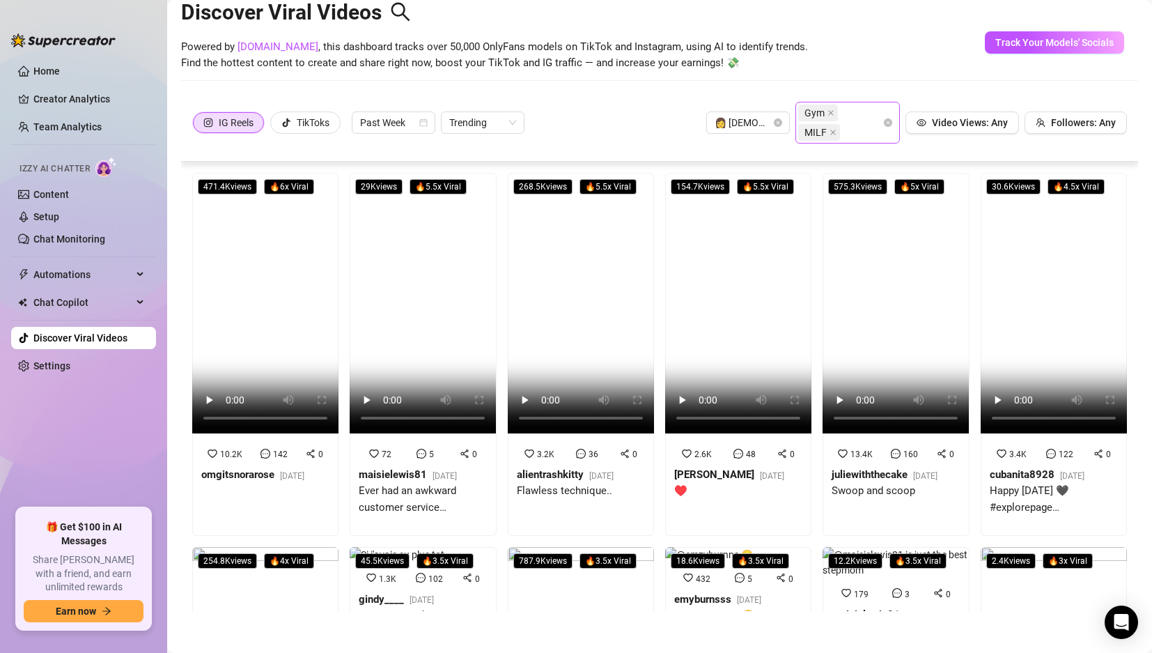
click at [860, 48] on div "Powered by SpyFans.co , this dashboard tracks over 50,000 OnlyFans models on Ti…" at bounding box center [659, 55] width 957 height 33
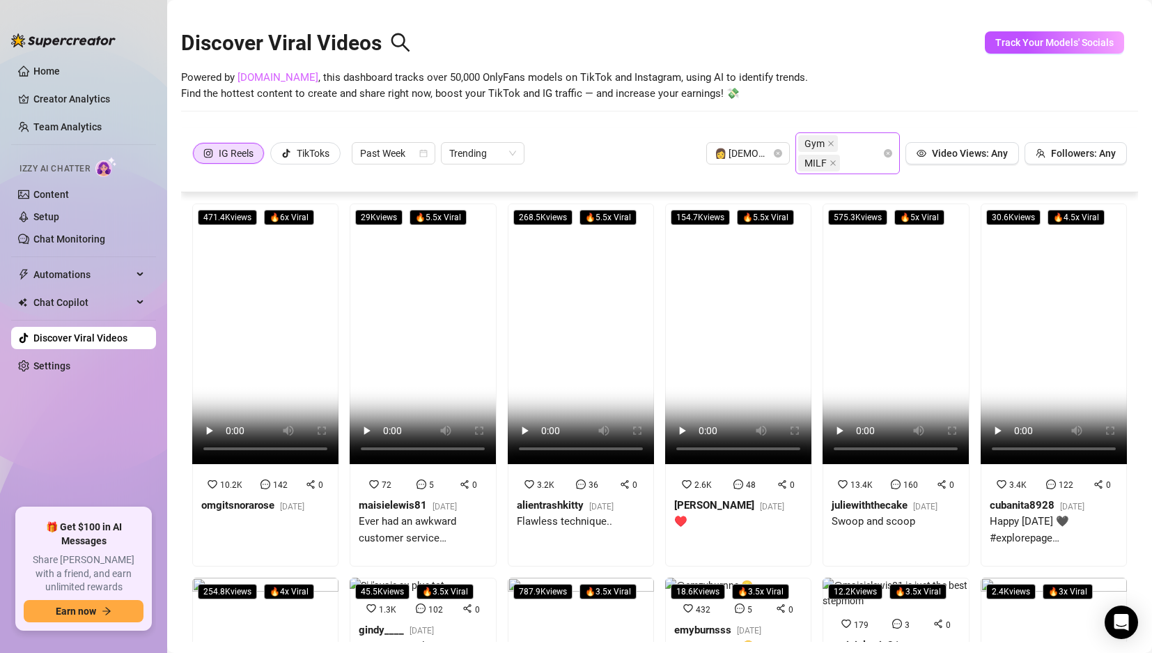
click at [275, 79] on link "SpyFans.co" at bounding box center [278, 77] width 81 height 13
